Goal: Ask a question

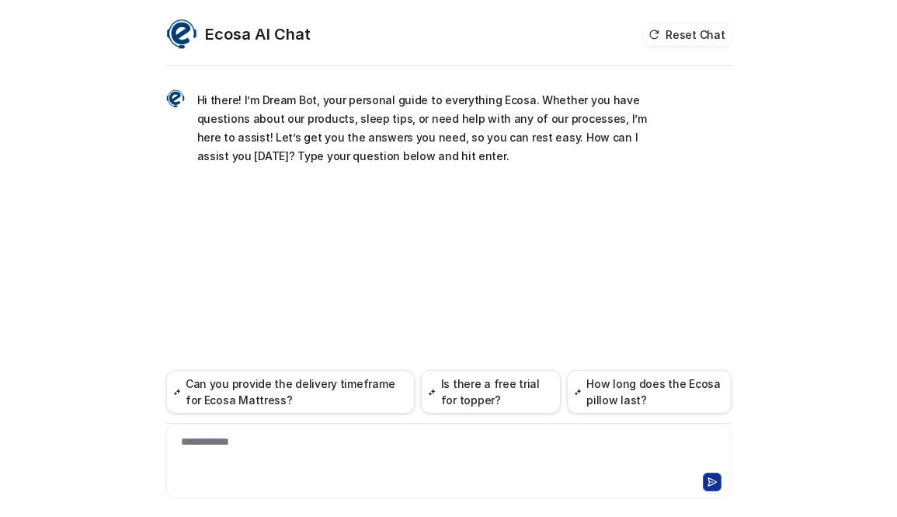
click at [218, 441] on div "**********" at bounding box center [449, 452] width 558 height 36
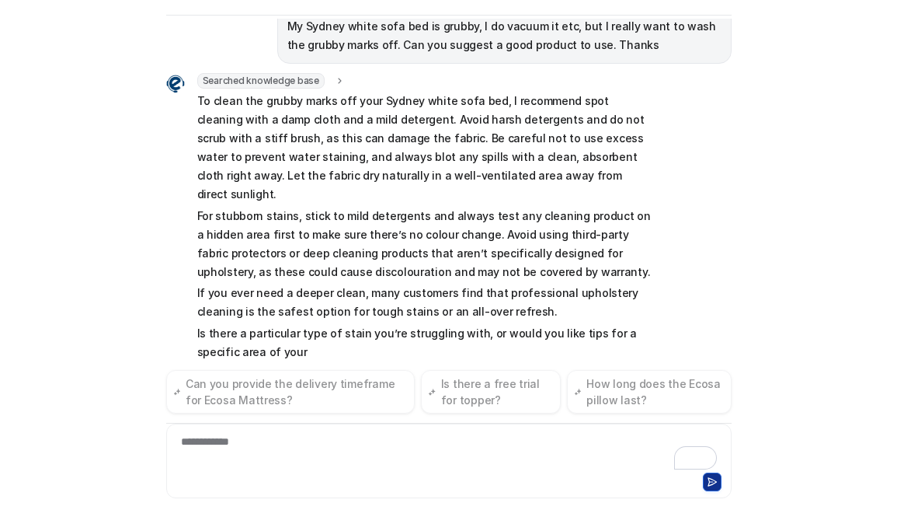
scroll to position [138, 0]
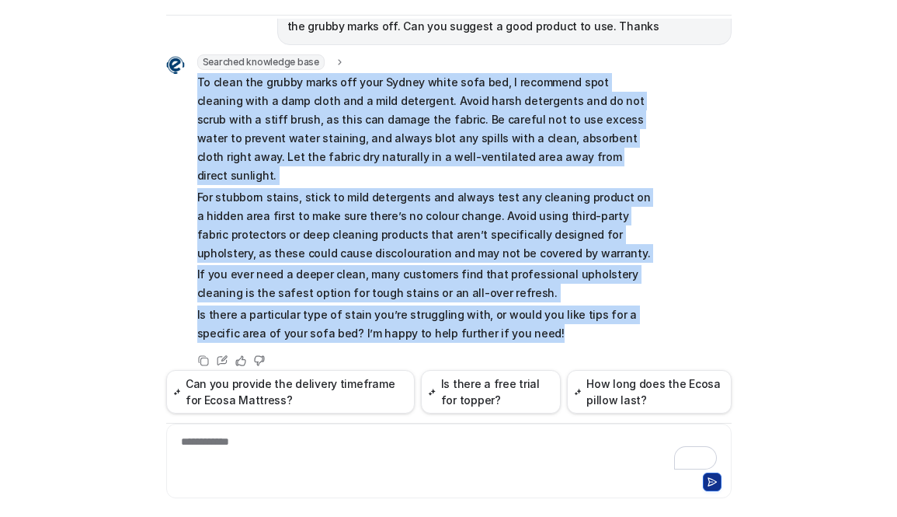
drag, startPoint x: 516, startPoint y: 319, endPoint x: 196, endPoint y: 80, distance: 399.7
click at [196, 80] on div "Searched knowledge base search_queries : "Sydney sofa bed cleaning,sofa bed fab…" at bounding box center [409, 199] width 486 height 291
copy span "Lo ipsum dol sitame conse adi elit Seddoe tempo inci utl, E doloremag aliq enim…"
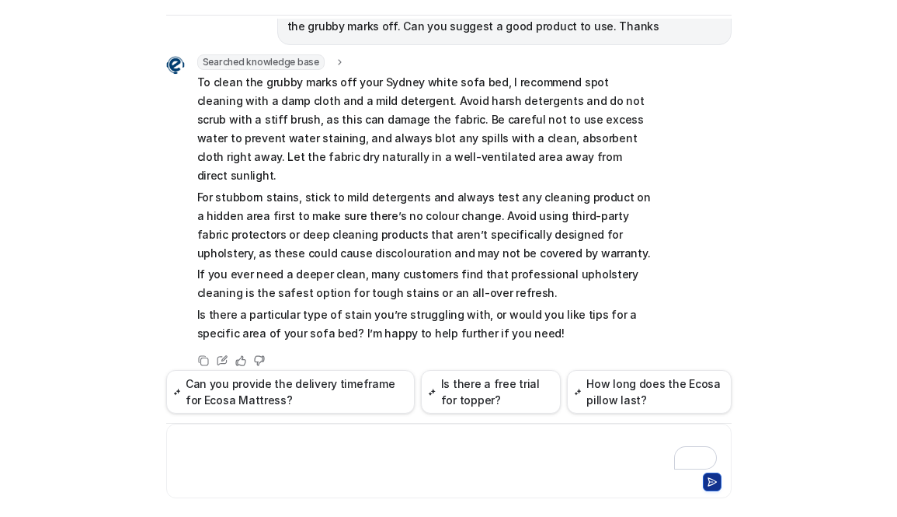
click at [183, 441] on div "To enrich screen reader interactions, please activate Accessibility in Grammarl…" at bounding box center [449, 452] width 558 height 36
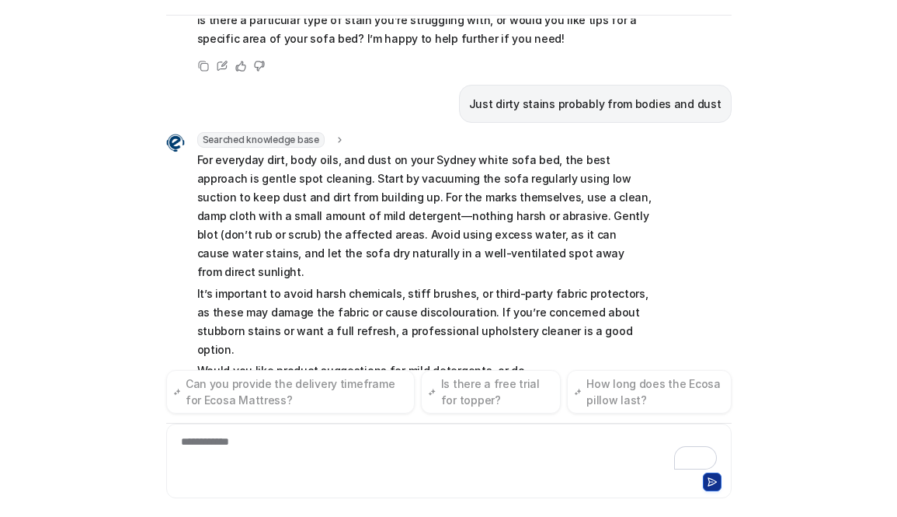
scroll to position [451, 0]
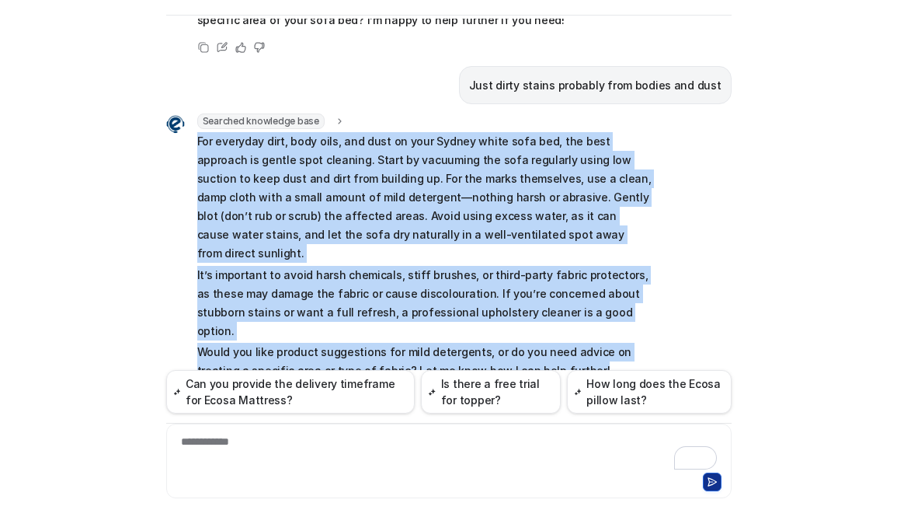
drag, startPoint x: 198, startPoint y: 120, endPoint x: 577, endPoint y: 312, distance: 425.3
click at [577, 312] on span "For everyday dirt, body oils, and dust on your Sydney white sofa bed, the best …" at bounding box center [424, 256] width 455 height 248
copy span "For everyday dirt, body oils, and dust on your Sydney white sofa bed, the best …"
